Goal: Complete application form

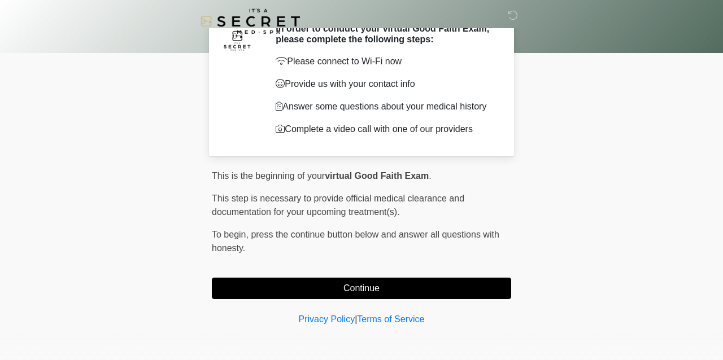
scroll to position [58, 0]
click at [459, 292] on button "Continue" at bounding box center [361, 288] width 299 height 21
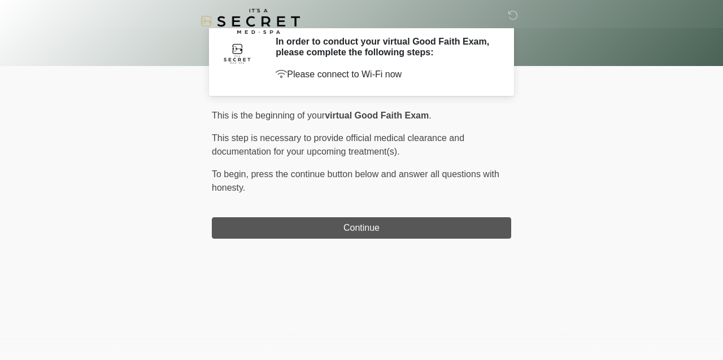
scroll to position [0, 0]
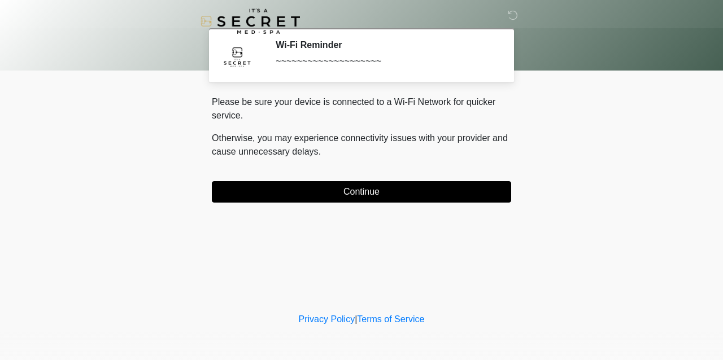
click at [450, 192] on button "Continue" at bounding box center [361, 191] width 299 height 21
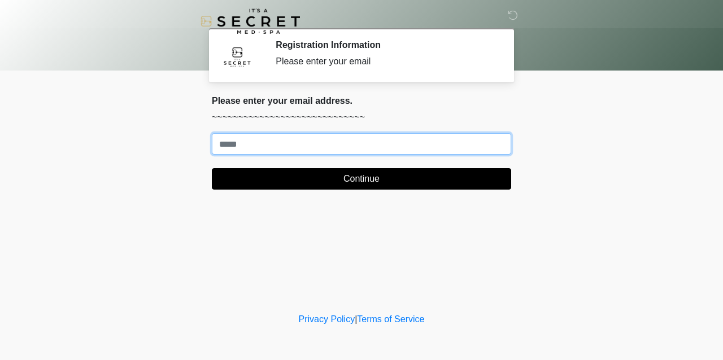
click at [366, 143] on input "Where should we email your treatment plan?" at bounding box center [361, 143] width 299 height 21
type input "**********"
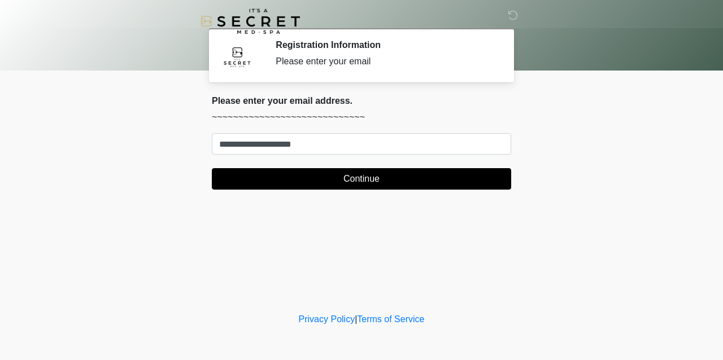
click at [332, 178] on button "Continue" at bounding box center [361, 178] width 299 height 21
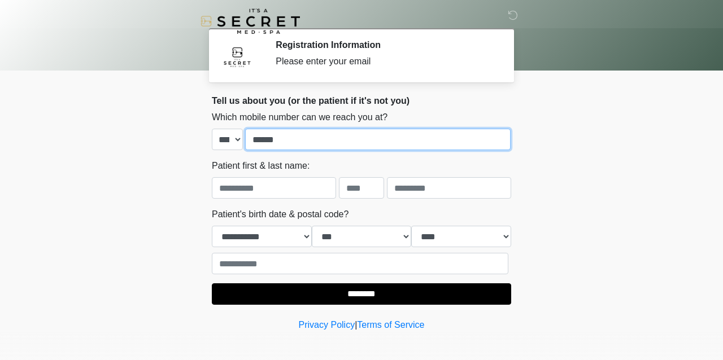
type input "**********"
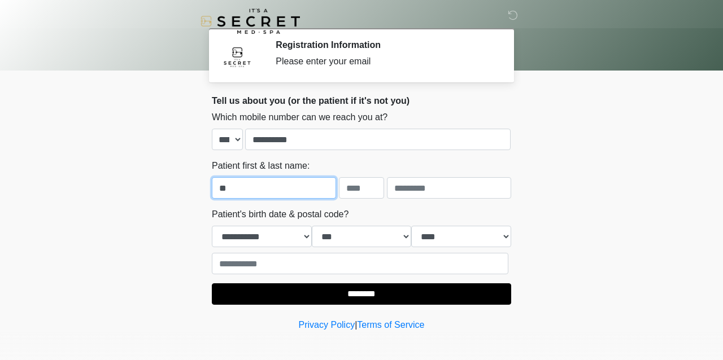
type input "*"
type input "*****"
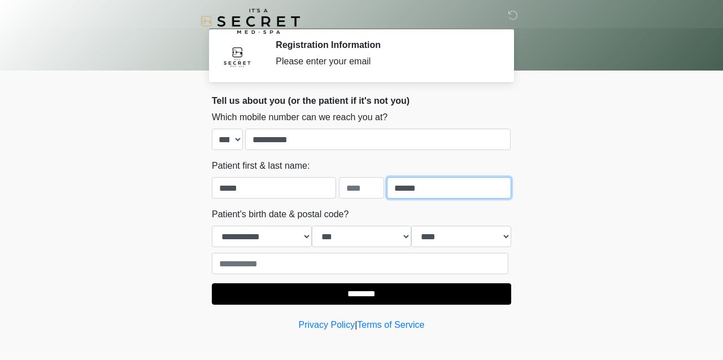
type input "******"
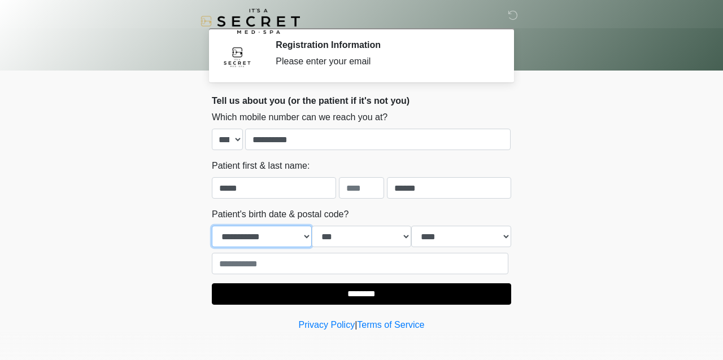
select select "*"
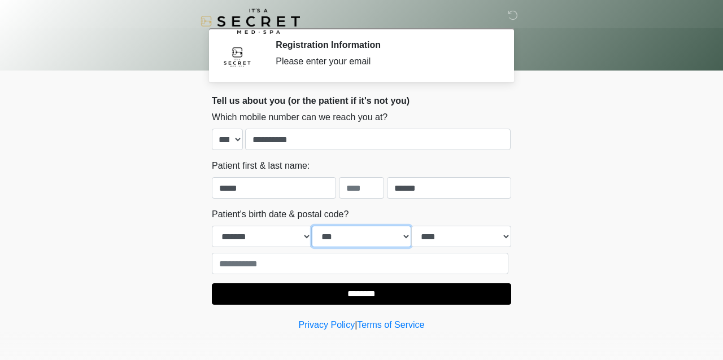
select select "**"
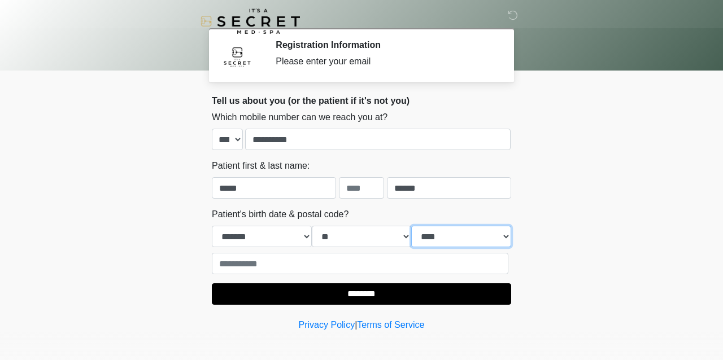
select select "****"
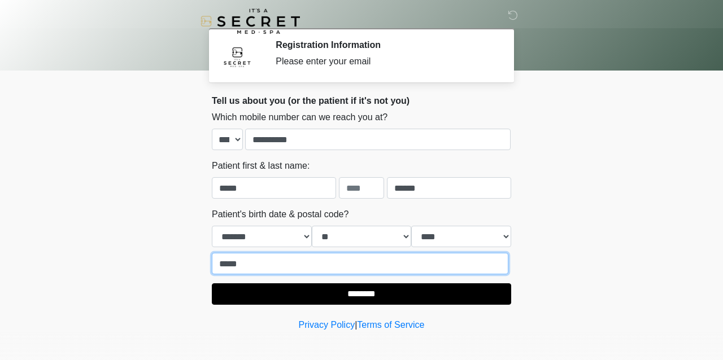
type input "*****"
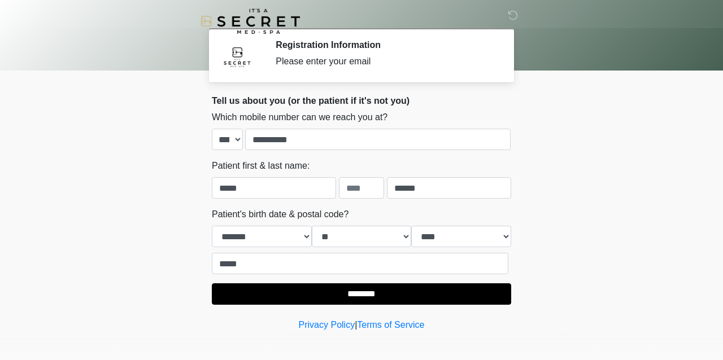
click at [398, 288] on input "********" at bounding box center [361, 294] width 299 height 21
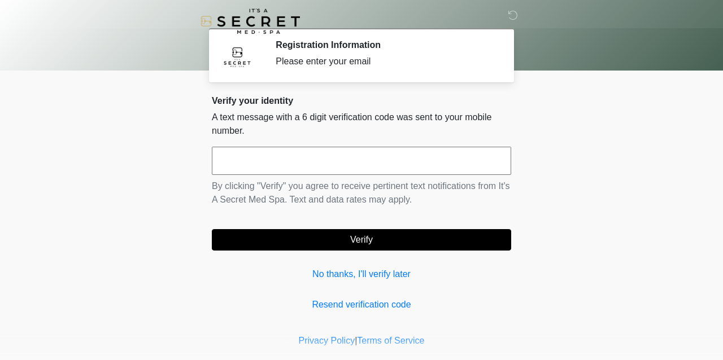
click at [336, 156] on input "text" at bounding box center [361, 161] width 299 height 28
type input "******"
click at [303, 241] on button "Verify" at bounding box center [361, 239] width 299 height 21
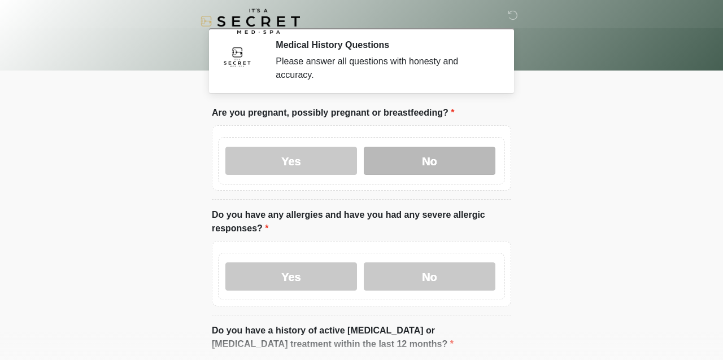
click at [463, 159] on label "No" at bounding box center [430, 161] width 132 height 28
click at [646, 184] on body "‎ ‎ Medical History Questions Please answer all questions with honesty and accu…" at bounding box center [361, 180] width 723 height 360
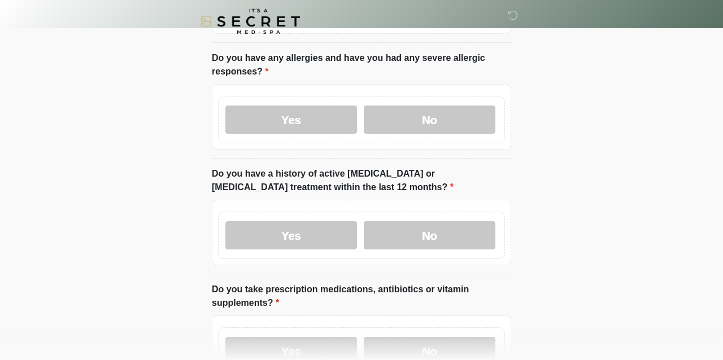
scroll to position [169, 0]
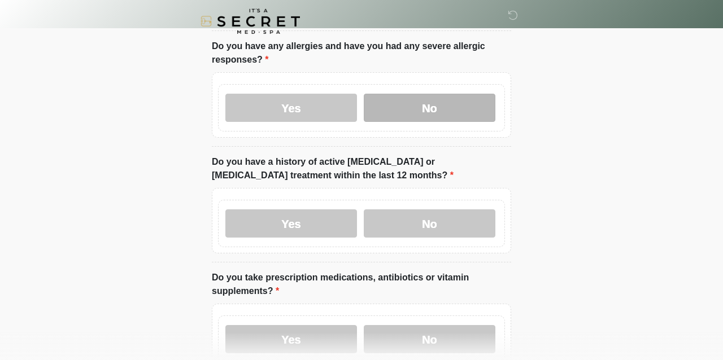
click at [464, 102] on label "No" at bounding box center [430, 108] width 132 height 28
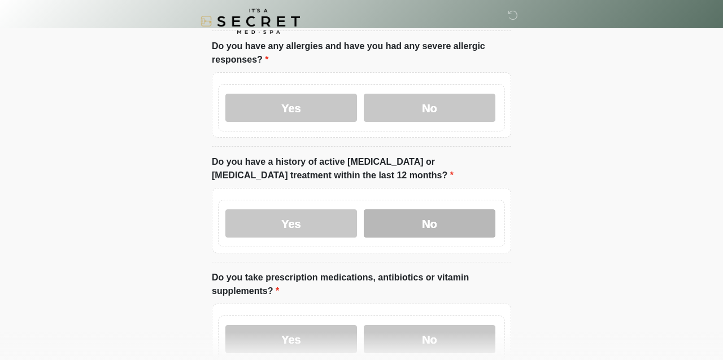
click at [442, 225] on label "No" at bounding box center [430, 224] width 132 height 28
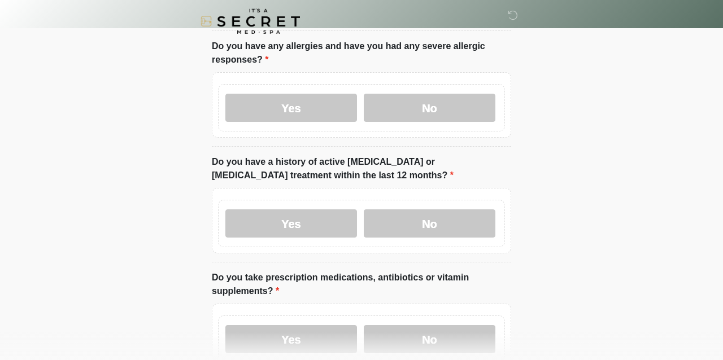
drag, startPoint x: 524, startPoint y: 209, endPoint x: 588, endPoint y: 250, distance: 75.5
click at [588, 192] on html "‎ ‎ Medical History Questions Please answer all questions with honesty and accu…" at bounding box center [361, 11] width 723 height 360
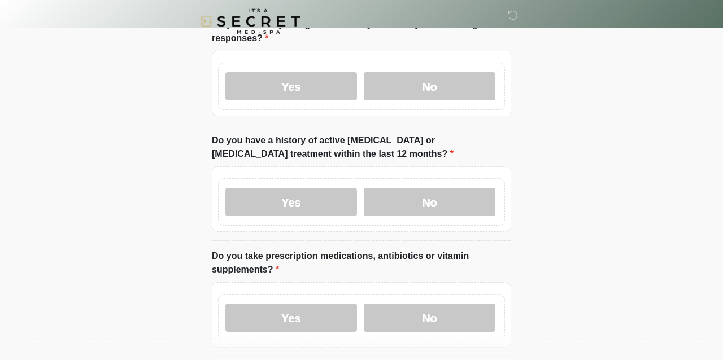
scroll to position [192, 0]
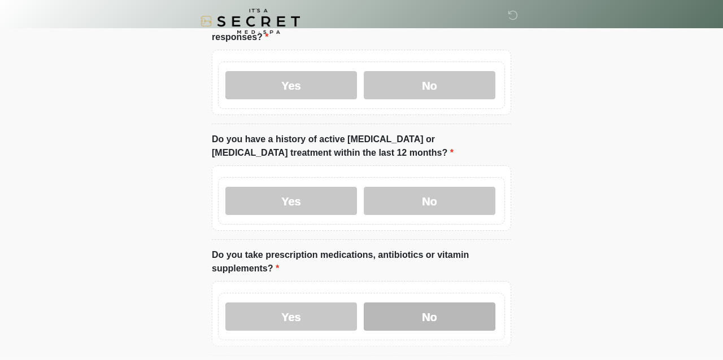
click at [476, 313] on label "No" at bounding box center [430, 317] width 132 height 28
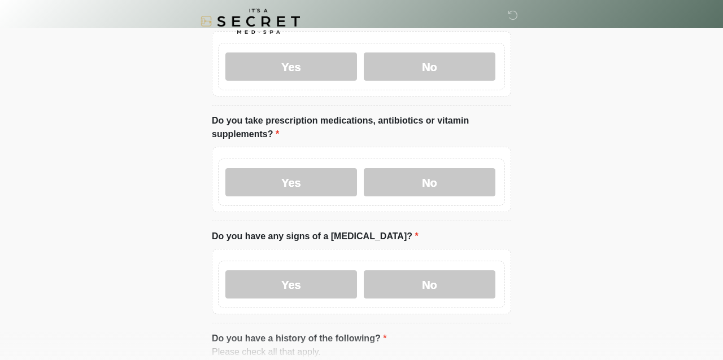
scroll to position [327, 0]
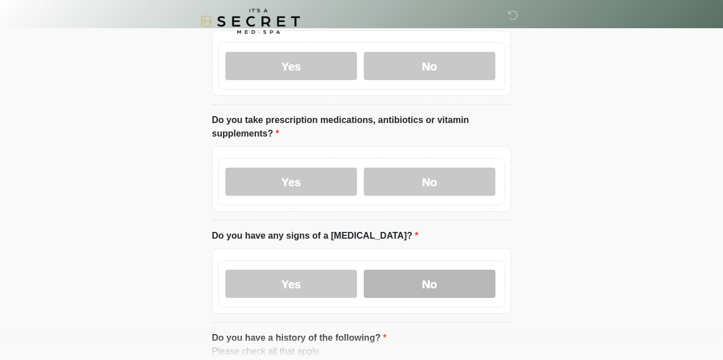
click at [485, 294] on label "No" at bounding box center [430, 284] width 132 height 28
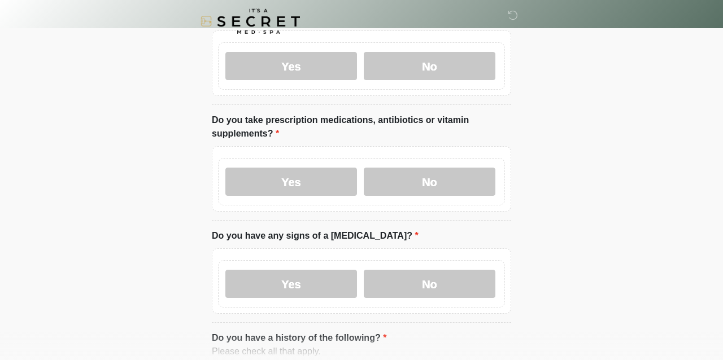
drag, startPoint x: 525, startPoint y: 285, endPoint x: 584, endPoint y: 277, distance: 58.7
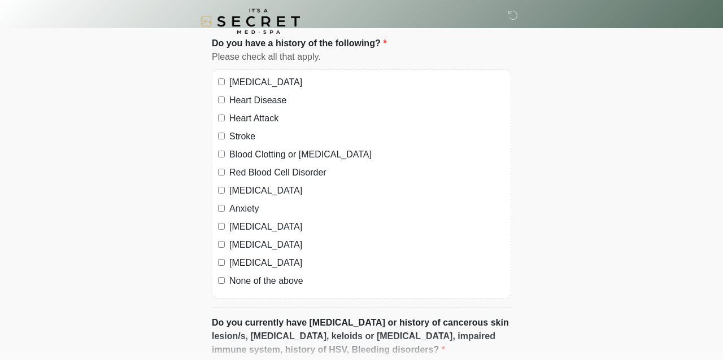
scroll to position [630, 0]
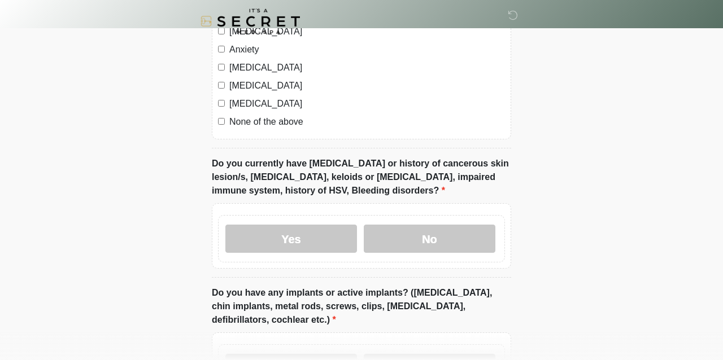
scroll to position [784, 0]
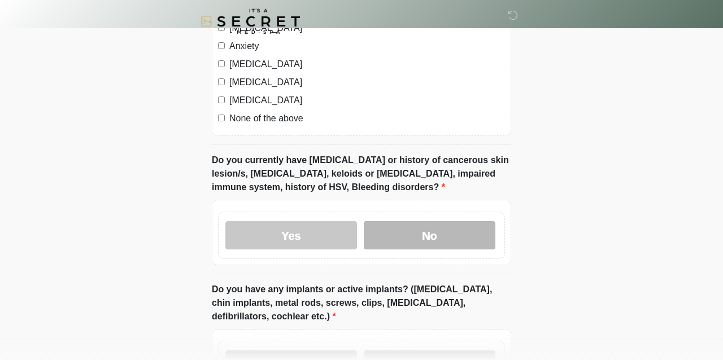
click at [454, 242] on label "No" at bounding box center [430, 235] width 132 height 28
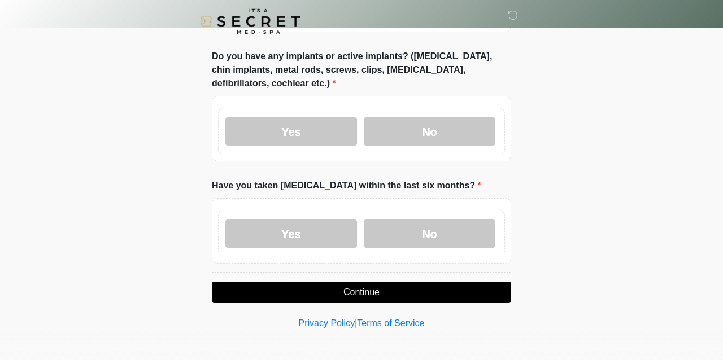
scroll to position [1020, 0]
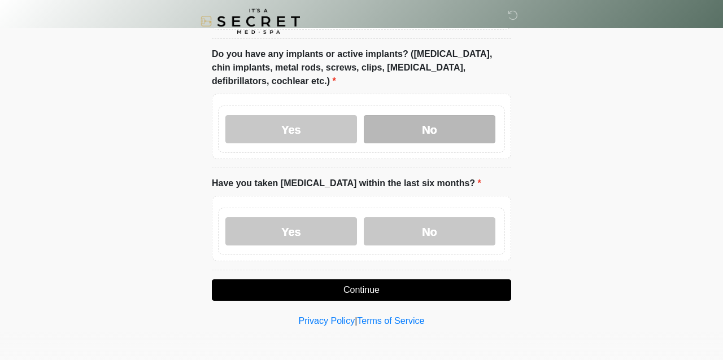
click at [479, 132] on label "No" at bounding box center [430, 129] width 132 height 28
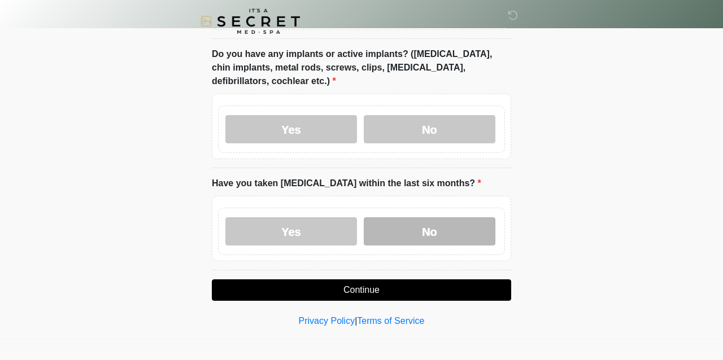
click at [438, 227] on label "No" at bounding box center [430, 231] width 132 height 28
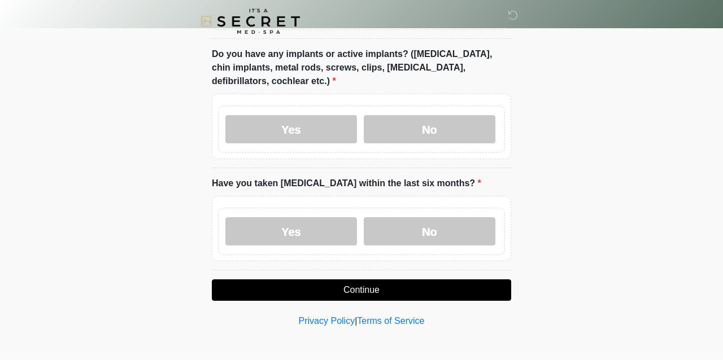
click at [425, 293] on button "Continue" at bounding box center [361, 290] width 299 height 21
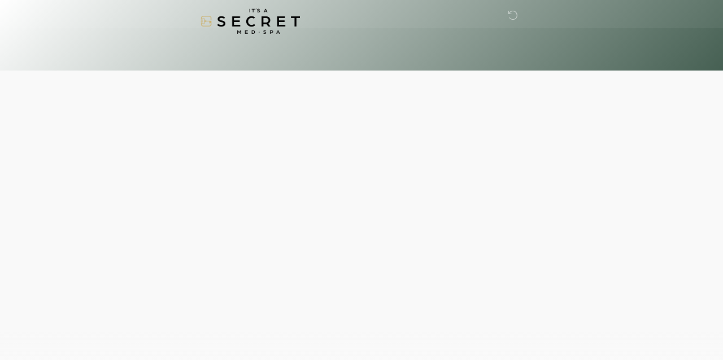
scroll to position [0, 0]
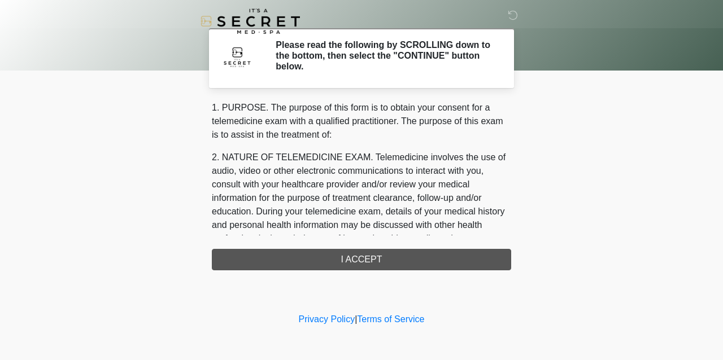
click at [438, 263] on div "1. PURPOSE. The purpose of this form is to obtain your consent for a telemedici…" at bounding box center [361, 185] width 299 height 169
click at [336, 258] on div "1. PURPOSE. The purpose of this form is to obtain your consent for a telemedici…" at bounding box center [361, 185] width 299 height 169
click at [373, 263] on div "1. PURPOSE. The purpose of this form is to obtain your consent for a telemedici…" at bounding box center [361, 185] width 299 height 169
click at [358, 154] on p "2. NATURE OF TELEMEDICINE EXAM. Telemedicine involves the use of audio, video o…" at bounding box center [361, 212] width 299 height 122
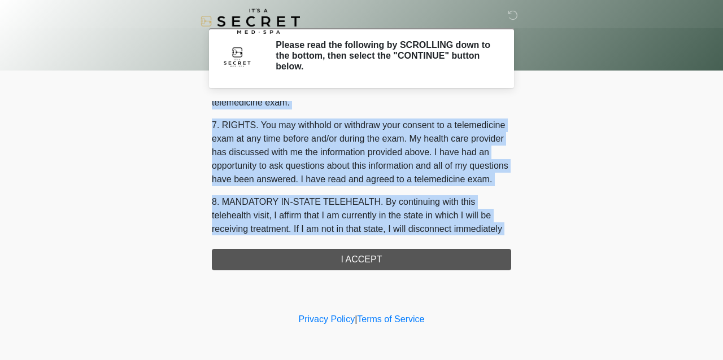
scroll to position [521, 0]
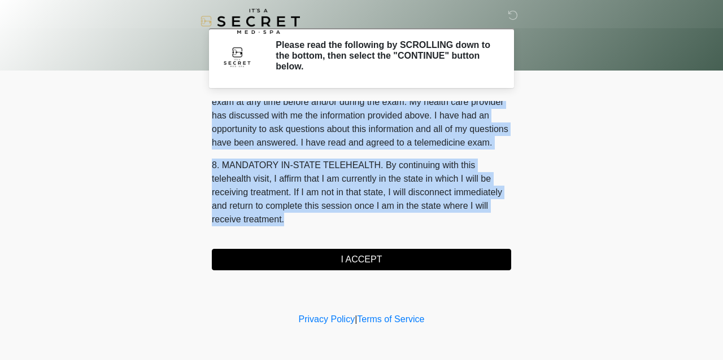
drag, startPoint x: 494, startPoint y: 157, endPoint x: 501, endPoint y: 275, distance: 117.7
click at [501, 275] on div "‎ ‎ Please read the following by SCROLLING down to the bottom, then select the …" at bounding box center [361, 155] width 339 height 288
click at [443, 264] on button "I ACCEPT" at bounding box center [361, 259] width 299 height 21
